Goal: Information Seeking & Learning: Learn about a topic

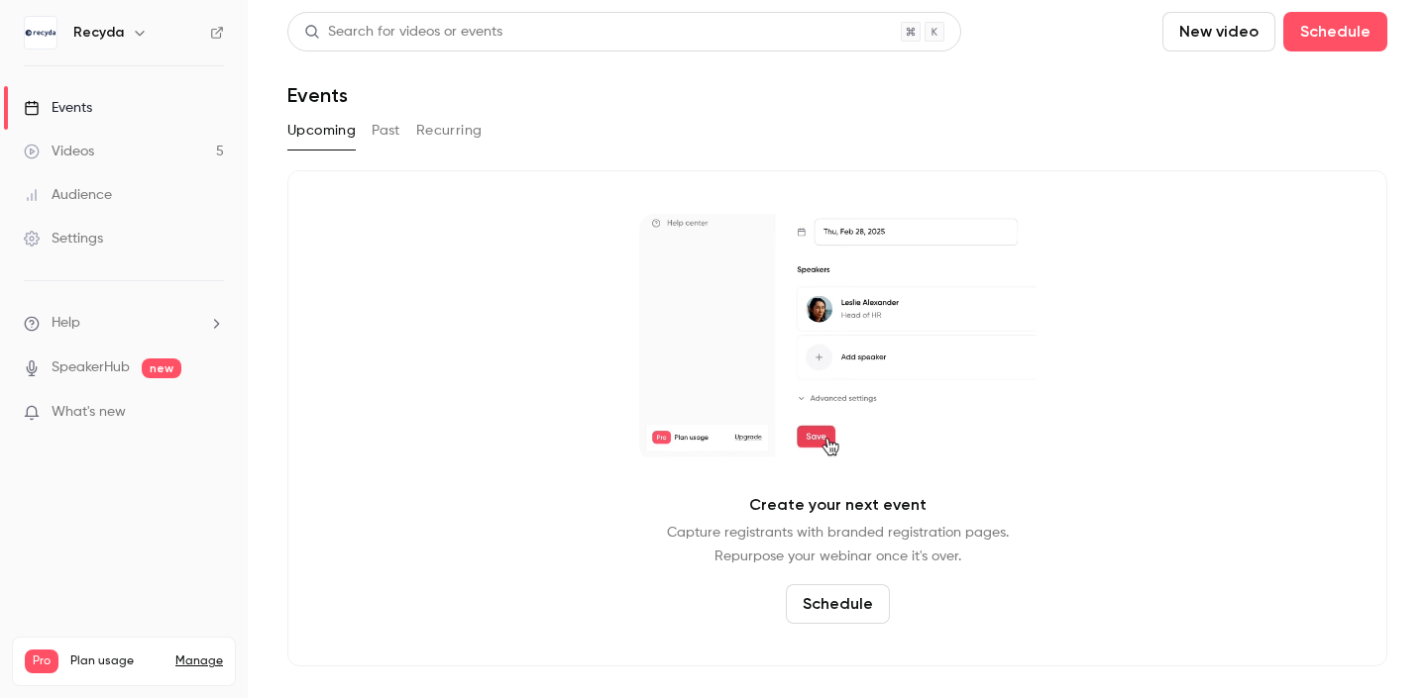
click at [118, 154] on link "Videos 5" at bounding box center [124, 152] width 248 height 44
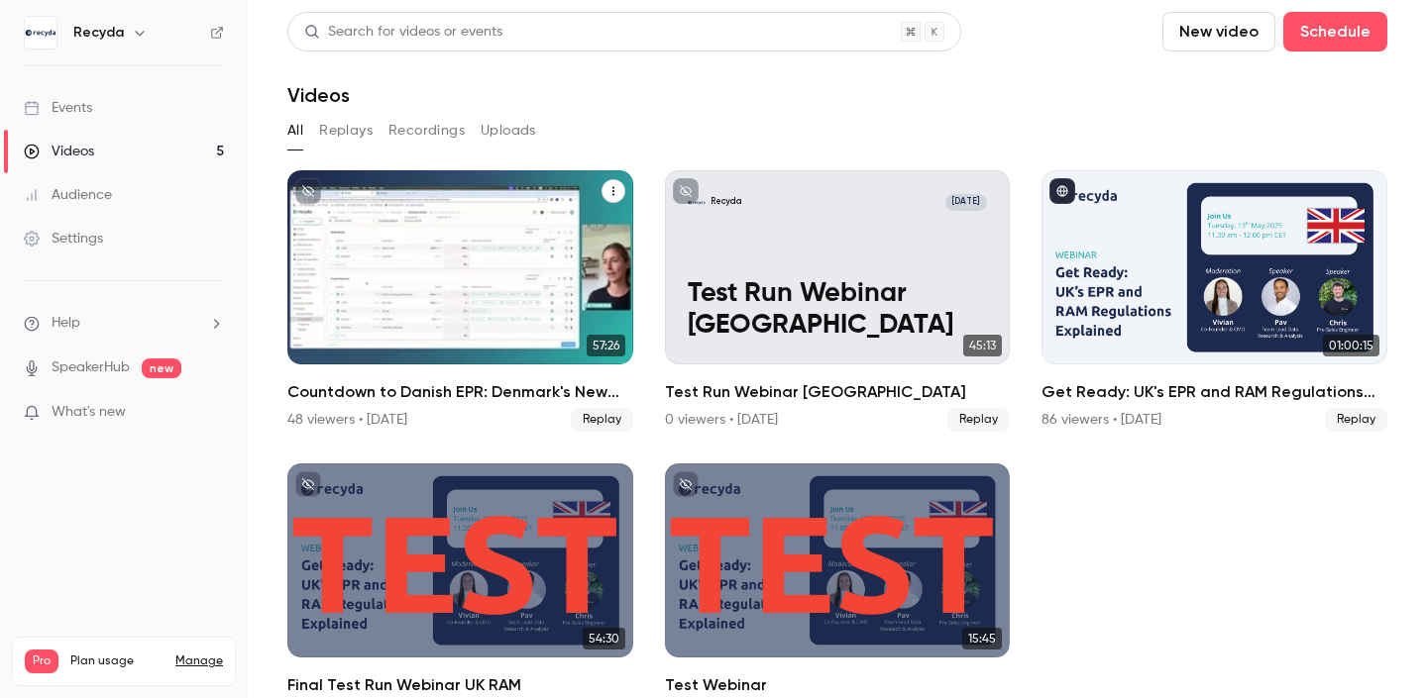
click at [381, 386] on h2 "Countdown to Danish EPR: Denmark's New EPR Regulations Explained" at bounding box center [460, 392] width 346 height 24
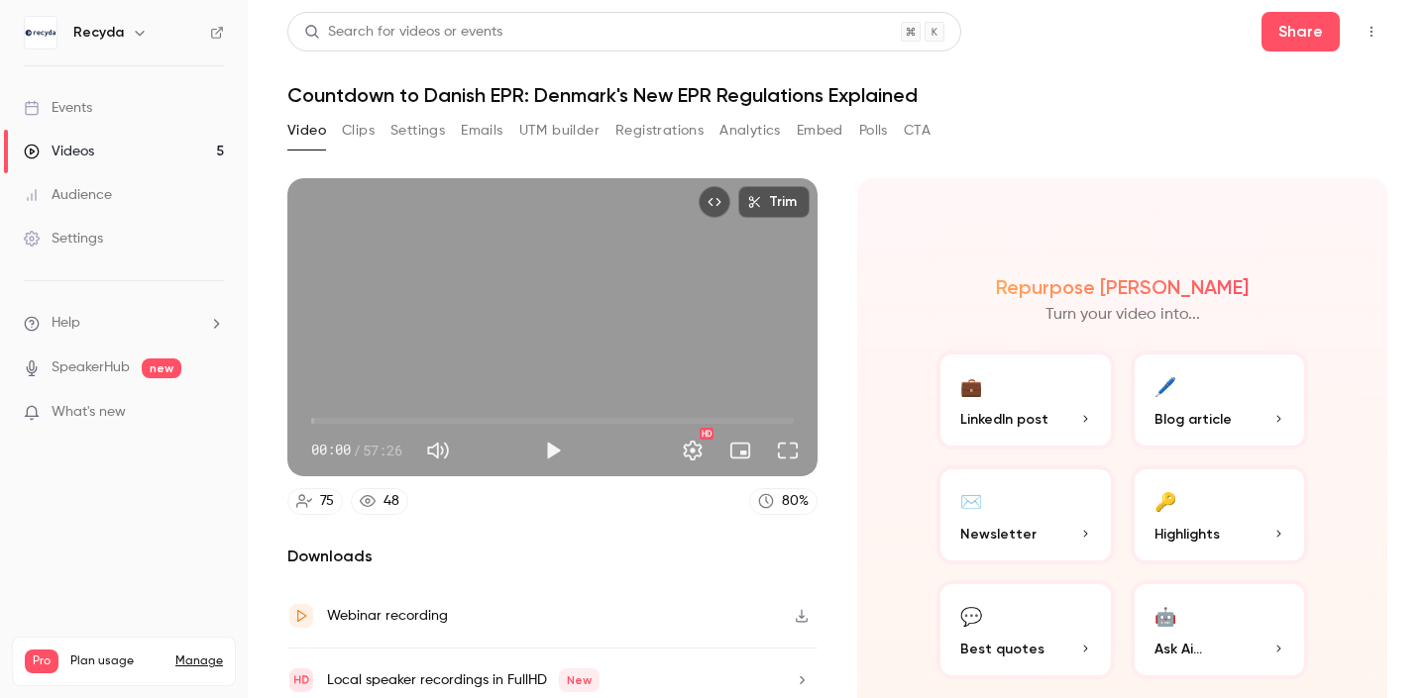
click at [485, 132] on button "Emails" at bounding box center [482, 131] width 42 height 32
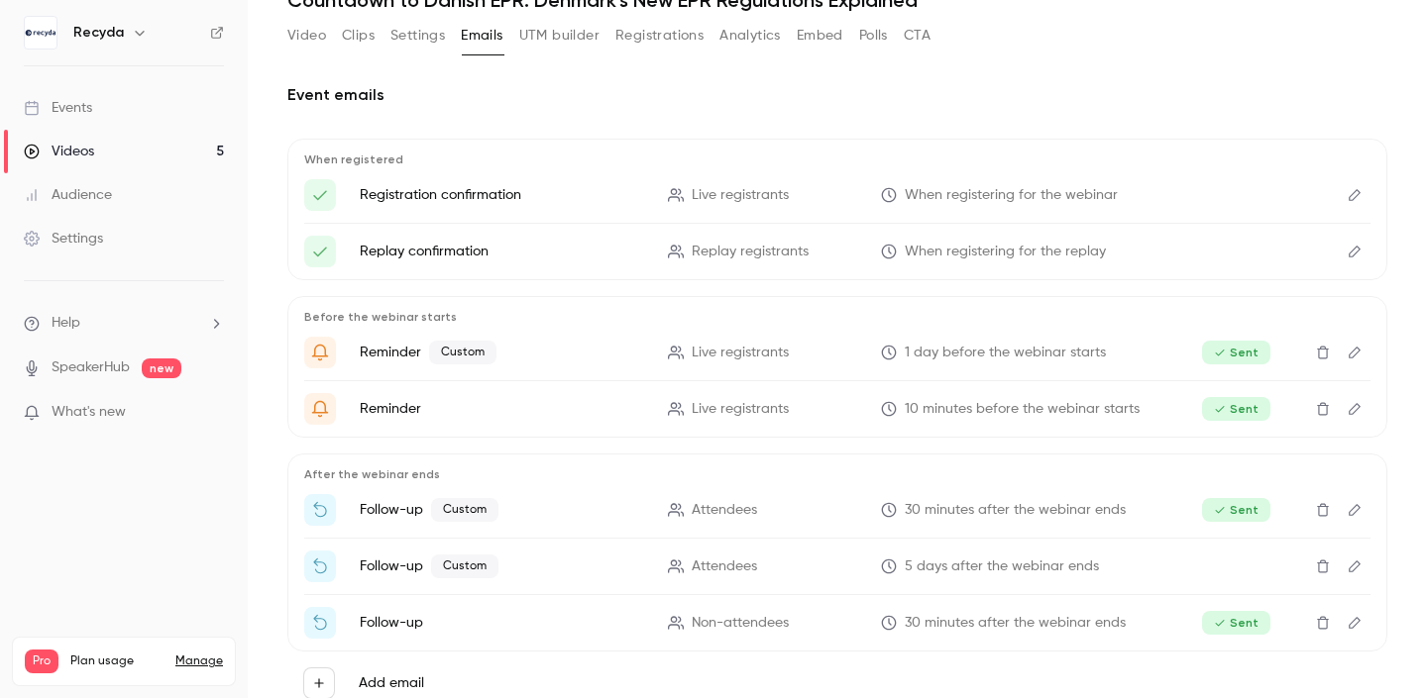
scroll to position [152, 0]
